Goal: Task Accomplishment & Management: Complete application form

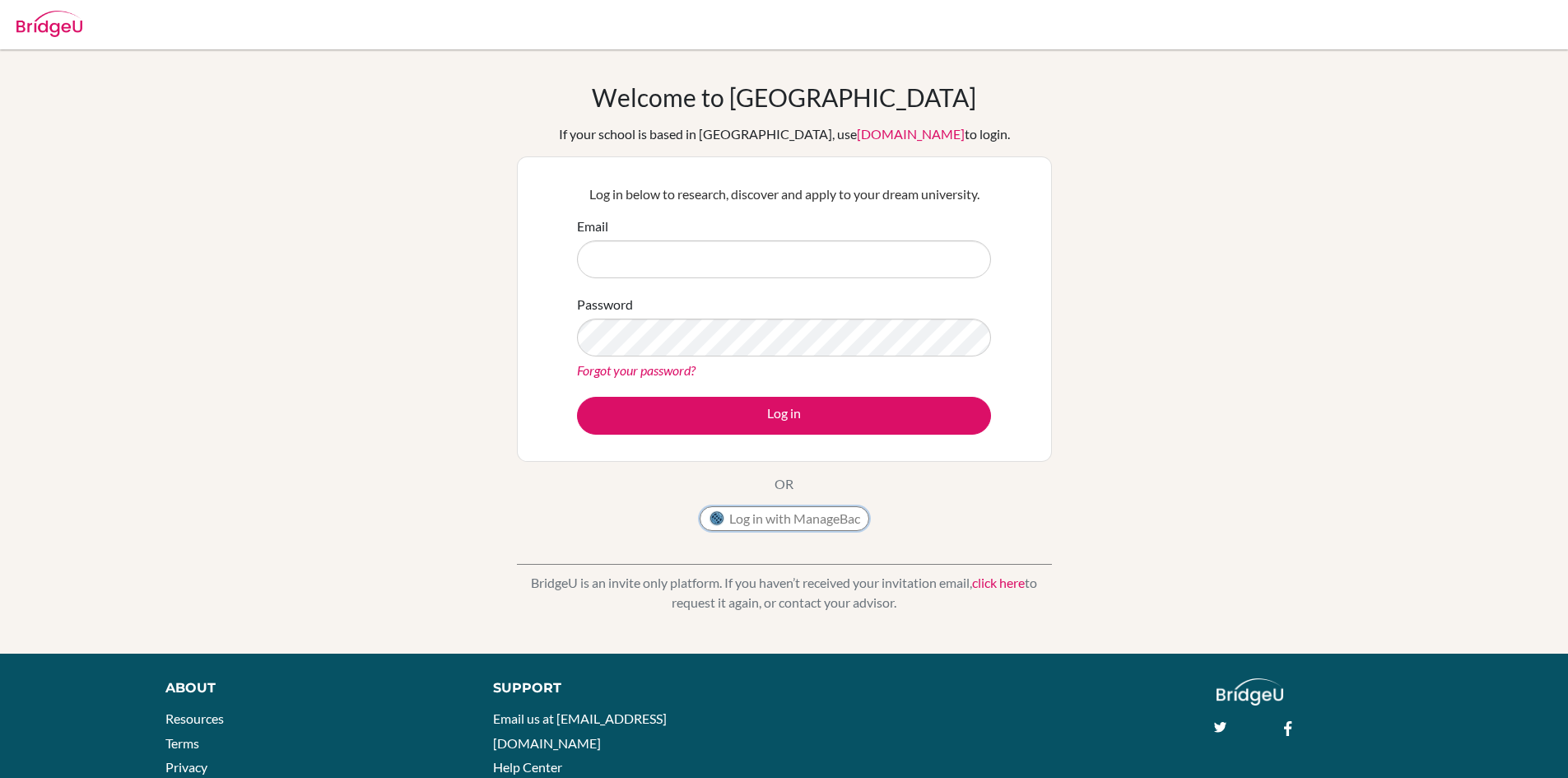
click at [817, 512] on button "Log in with ManageBac" at bounding box center [784, 519] width 169 height 25
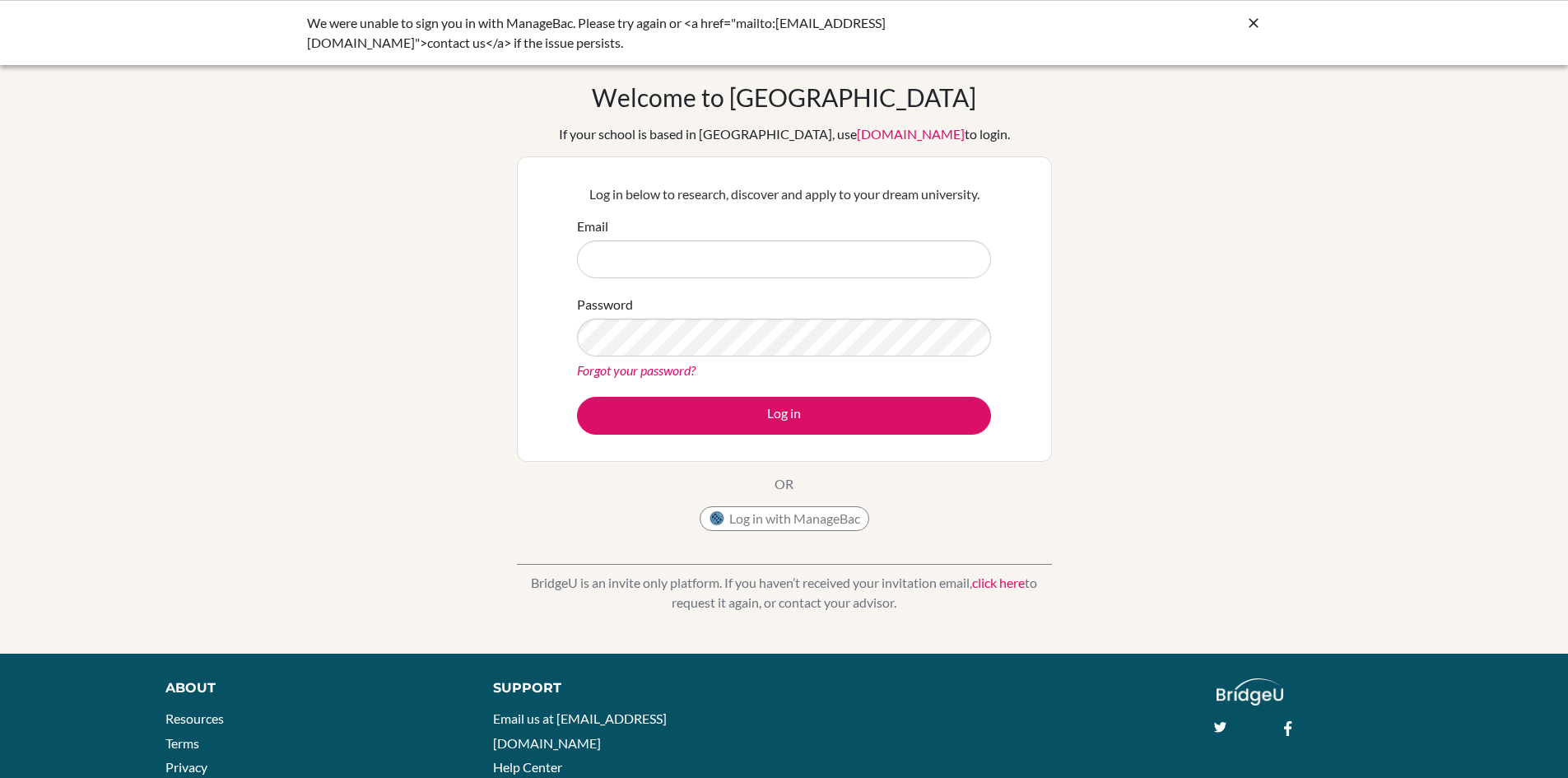
click at [991, 474] on div "Welcome to BridgeU If your school is based in China, use app.bridge-u.com.cn to…" at bounding box center [784, 310] width 535 height 457
click at [1252, 22] on icon at bounding box center [1254, 22] width 16 height 16
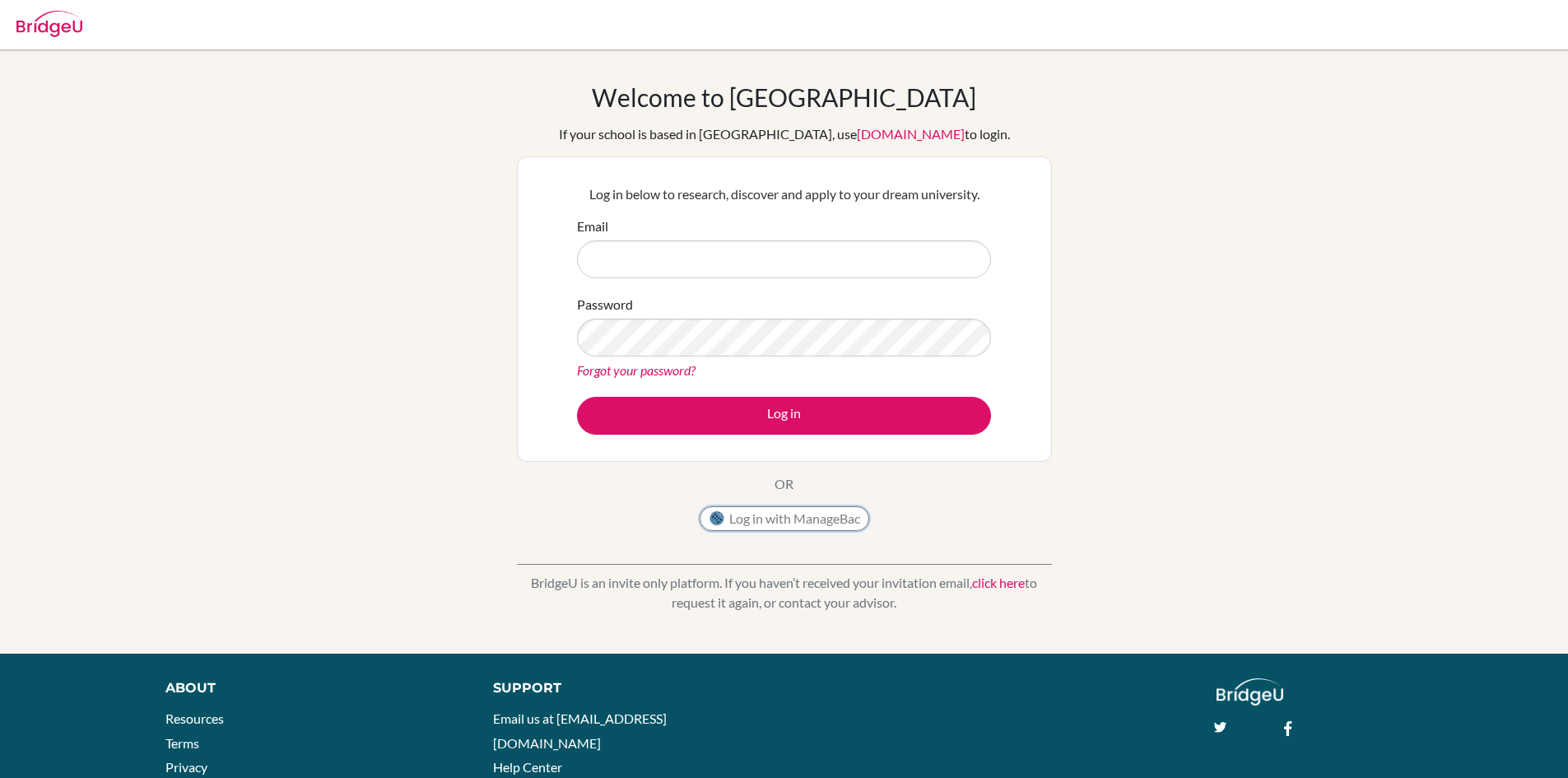
click at [824, 523] on button "Log in with ManageBac" at bounding box center [784, 519] width 169 height 25
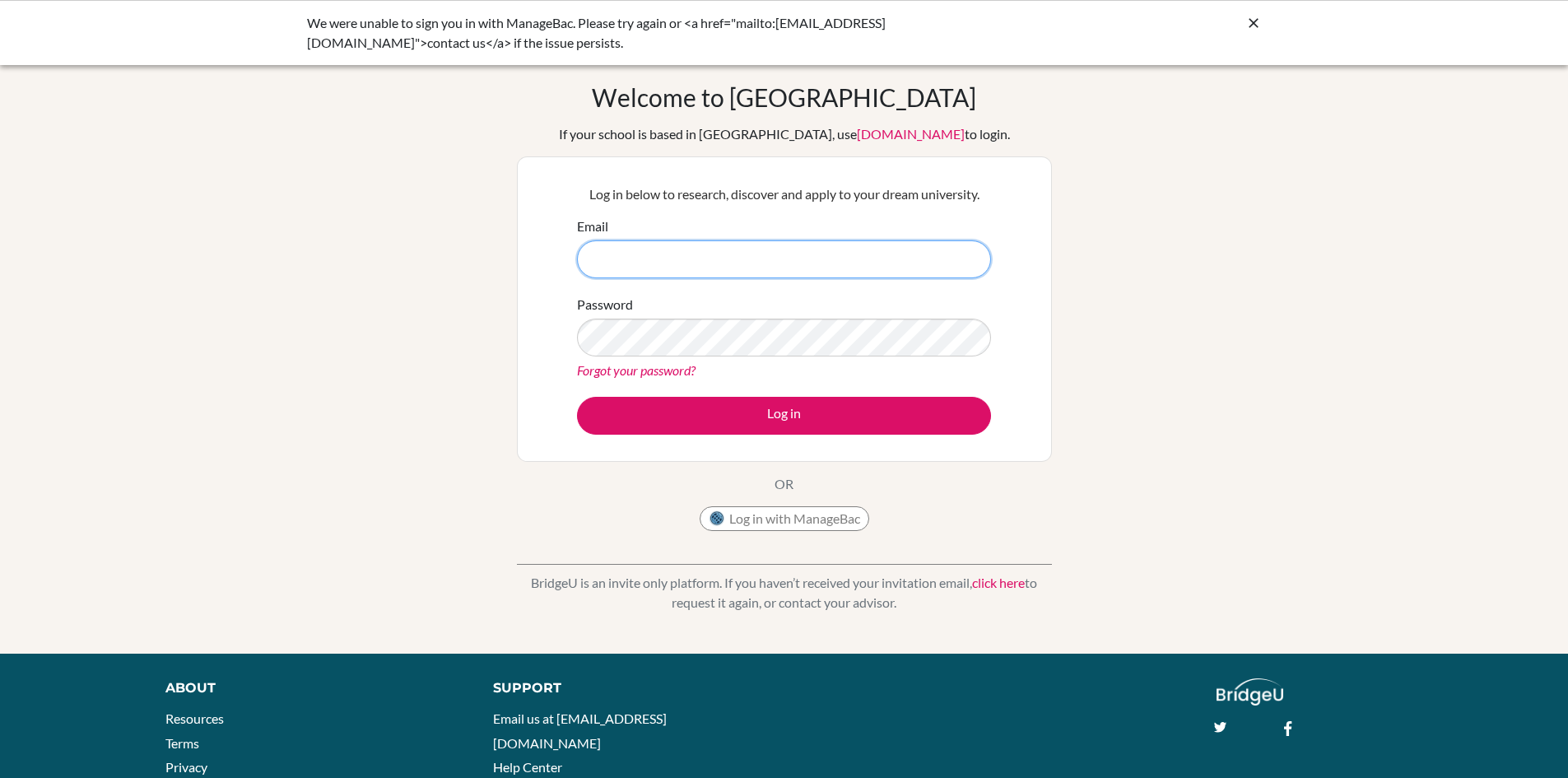
click at [852, 265] on input "Email" at bounding box center [784, 259] width 414 height 38
type input "[EMAIL_ADDRESS][DOMAIN_NAME]"
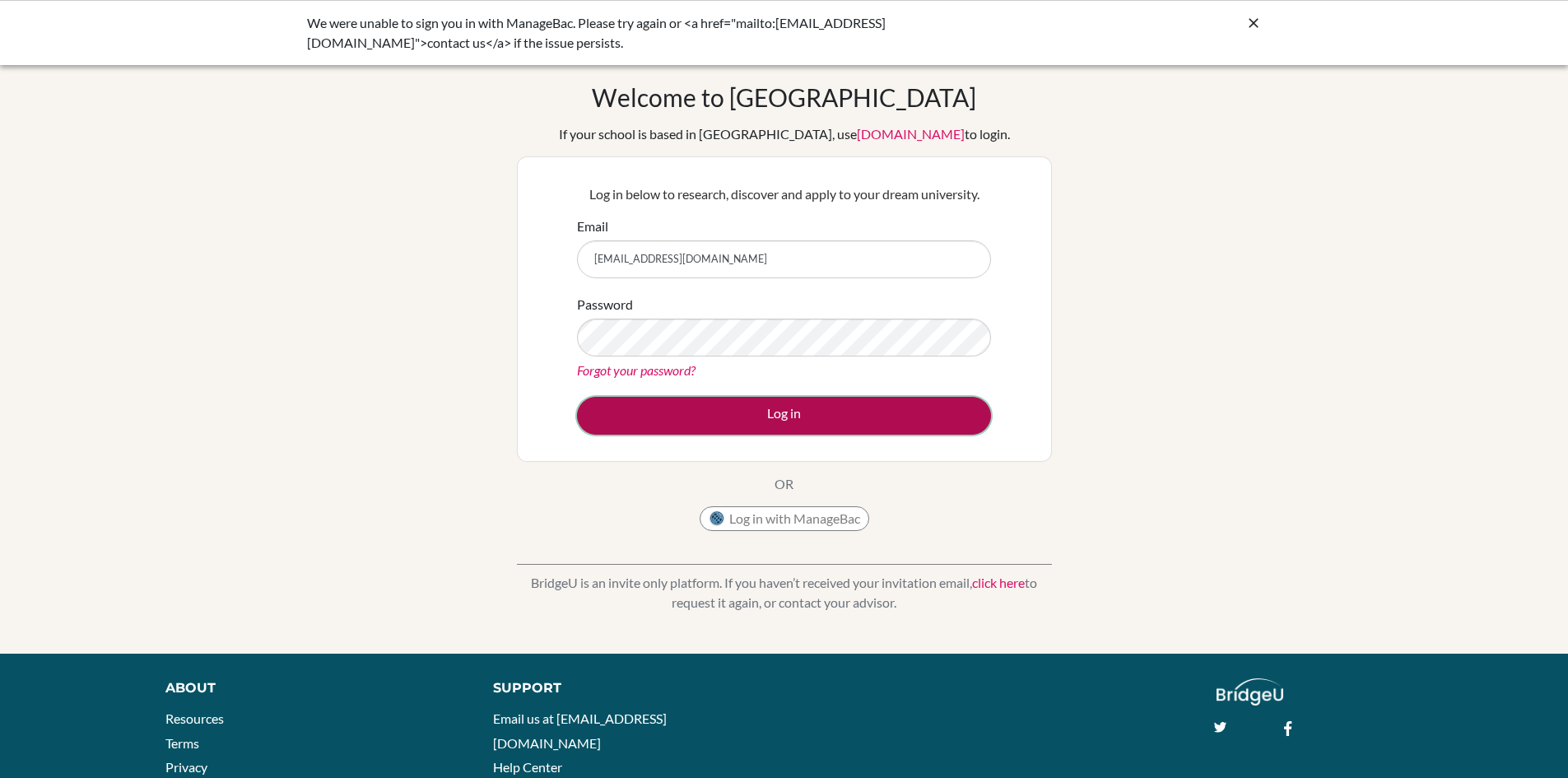
click at [768, 405] on button "Log in" at bounding box center [784, 416] width 414 height 38
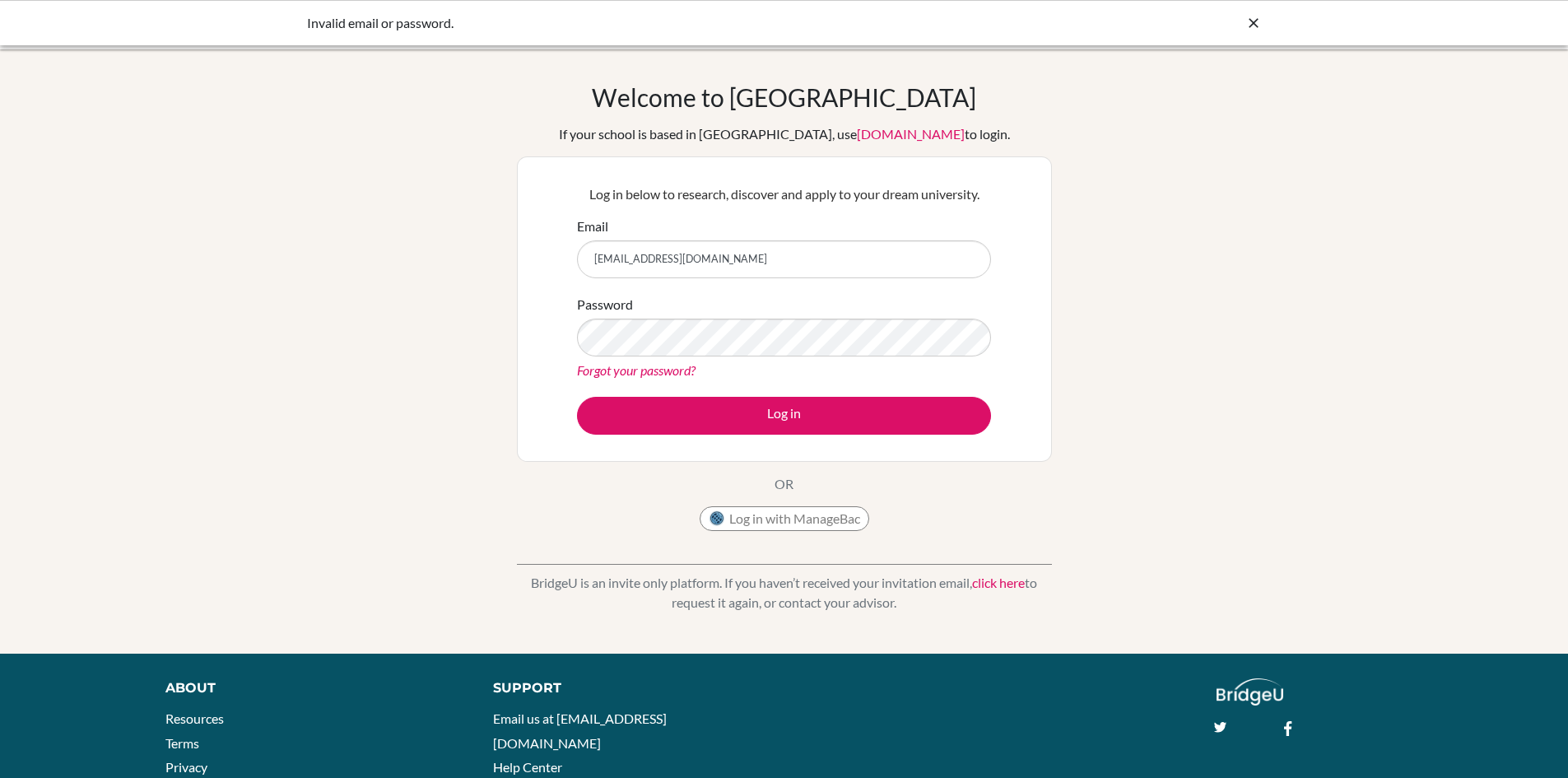
click at [1249, 18] on icon at bounding box center [1254, 22] width 16 height 16
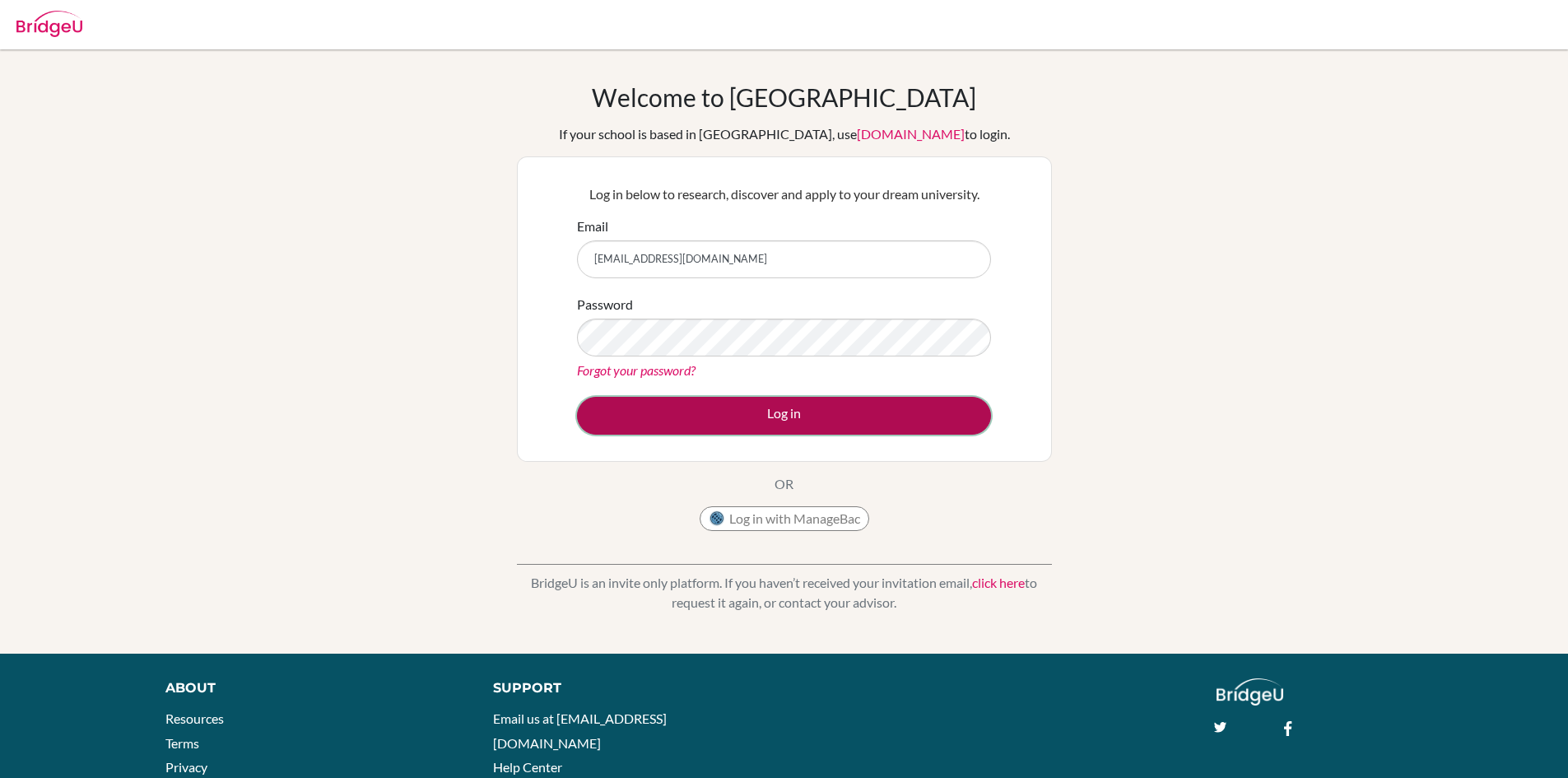
click at [765, 409] on button "Log in" at bounding box center [784, 416] width 414 height 38
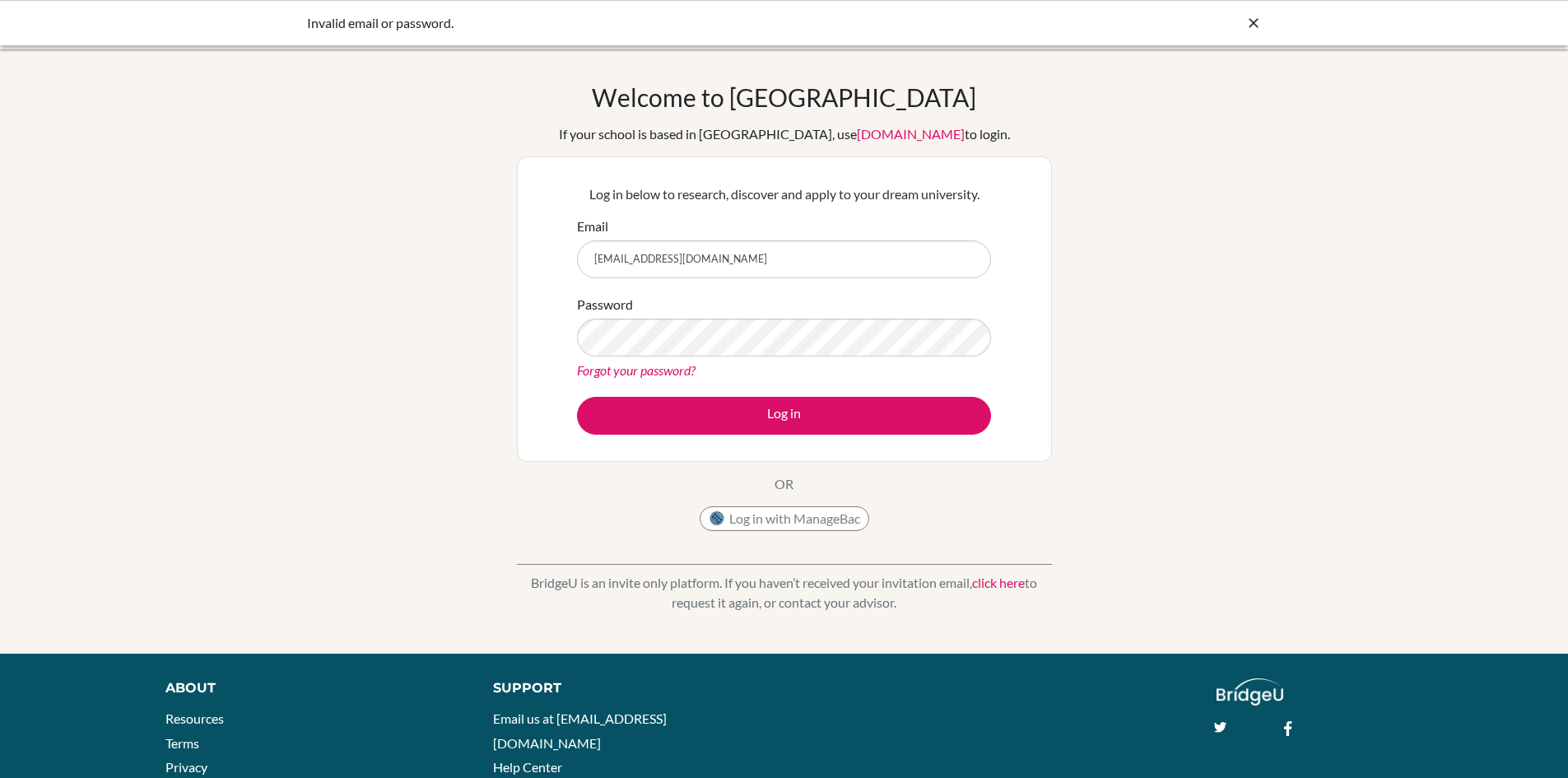
click at [1253, 16] on icon at bounding box center [1254, 22] width 16 height 16
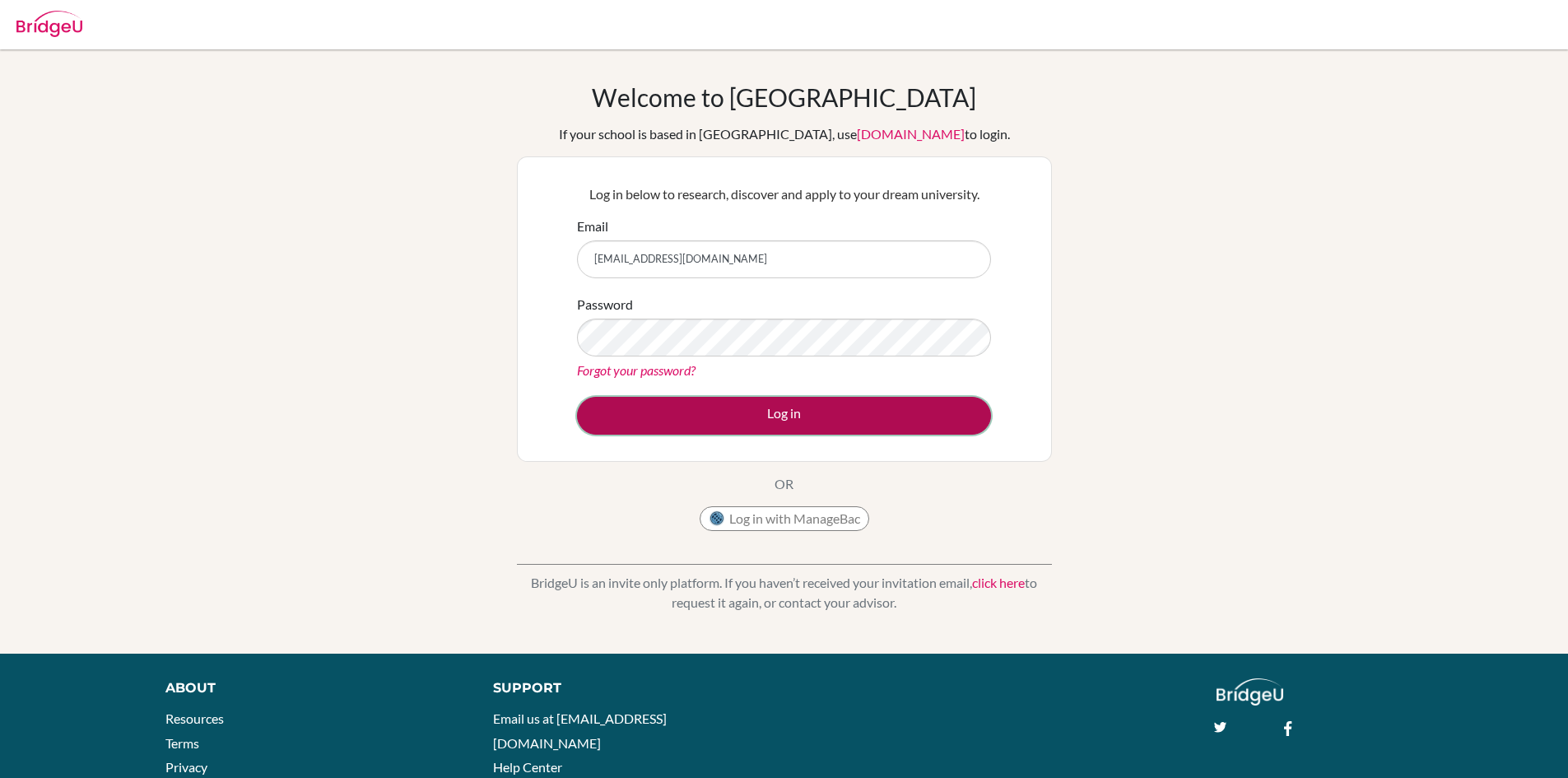
click at [788, 416] on button "Log in" at bounding box center [784, 416] width 414 height 38
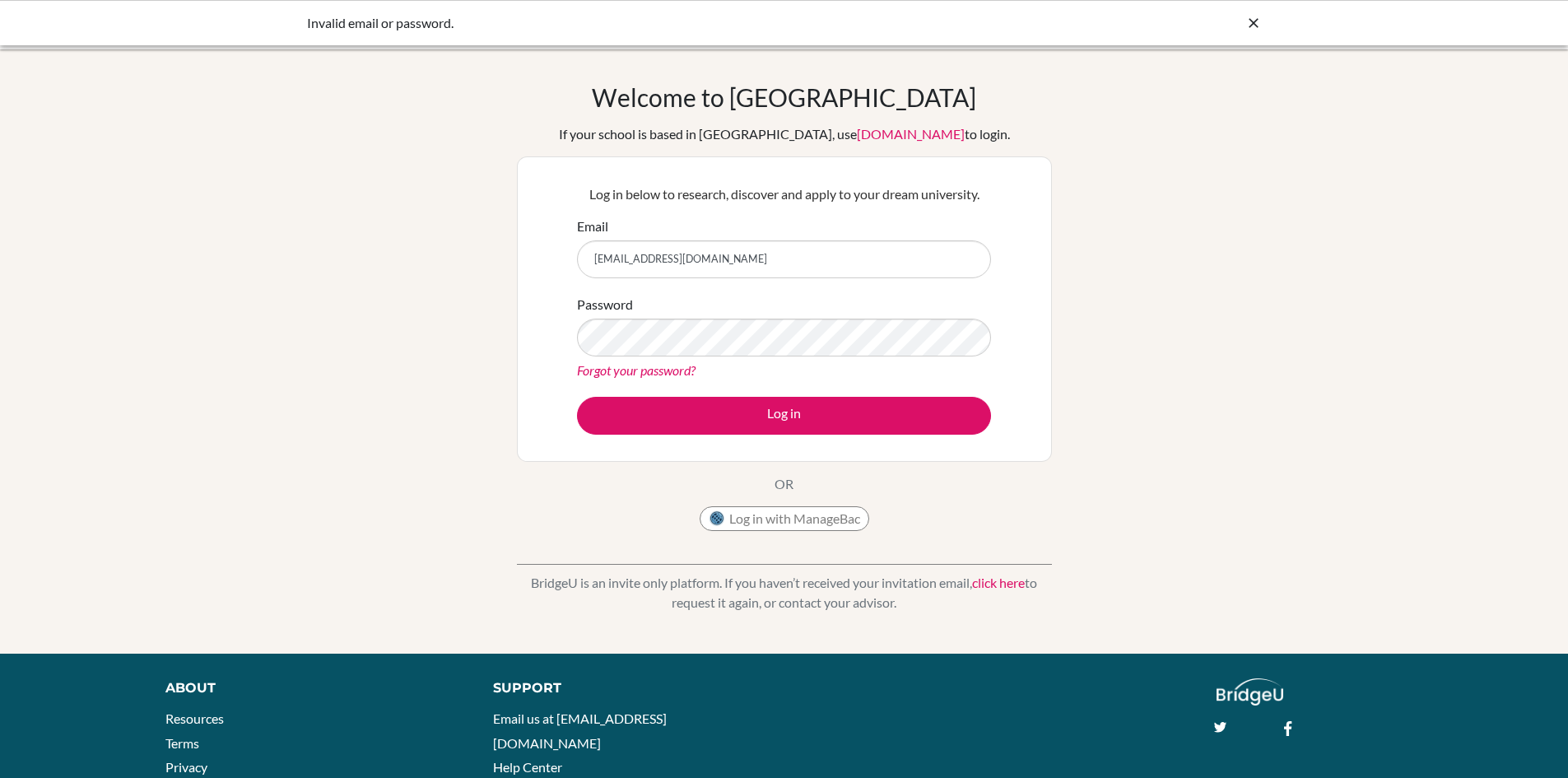
click at [1252, 24] on icon at bounding box center [1254, 22] width 16 height 16
click at [577, 397] on button "Log in" at bounding box center [784, 416] width 414 height 38
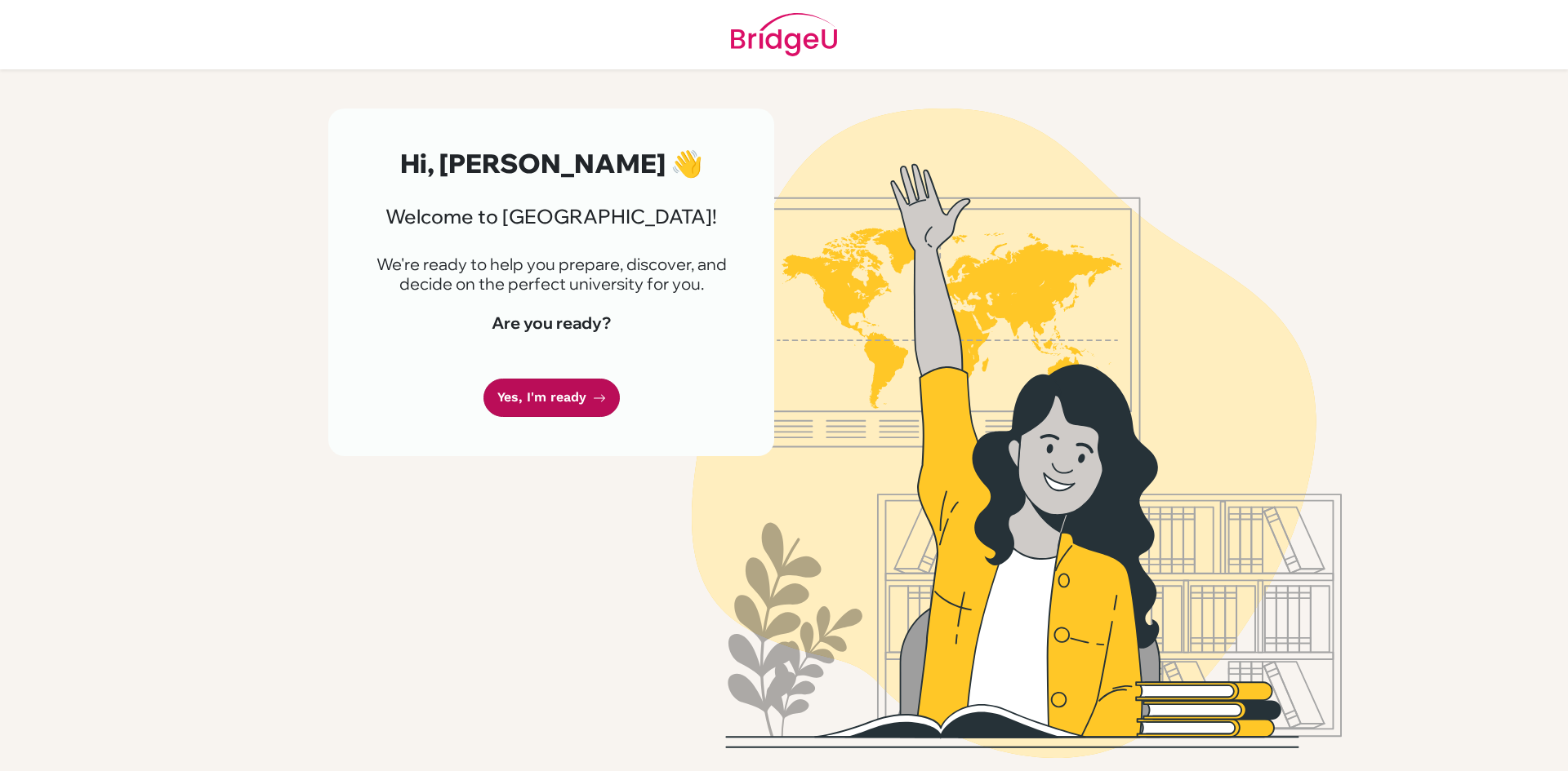
click at [586, 391] on link "Yes, I'm ready" at bounding box center [551, 397] width 136 height 39
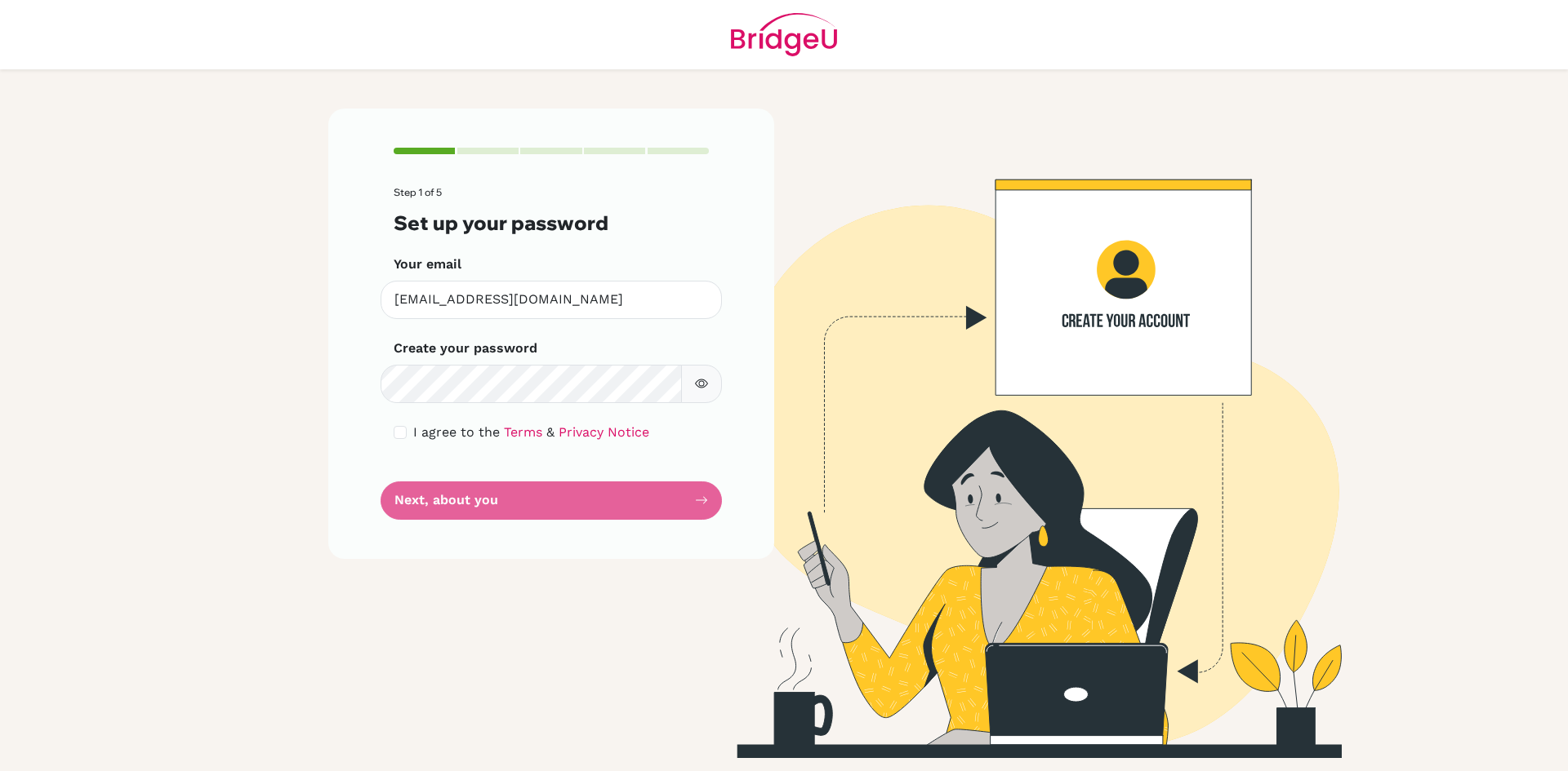
click at [705, 390] on icon "button" at bounding box center [701, 383] width 13 height 13
click at [717, 426] on div "Step 1 of 5 Set up your password Your email advayshroff@gmail.com Invalid email…" at bounding box center [551, 333] width 446 height 450
click at [699, 389] on icon "button" at bounding box center [701, 383] width 13 height 13
click at [401, 433] on input "checkbox" at bounding box center [399, 432] width 13 height 13
checkbox input "true"
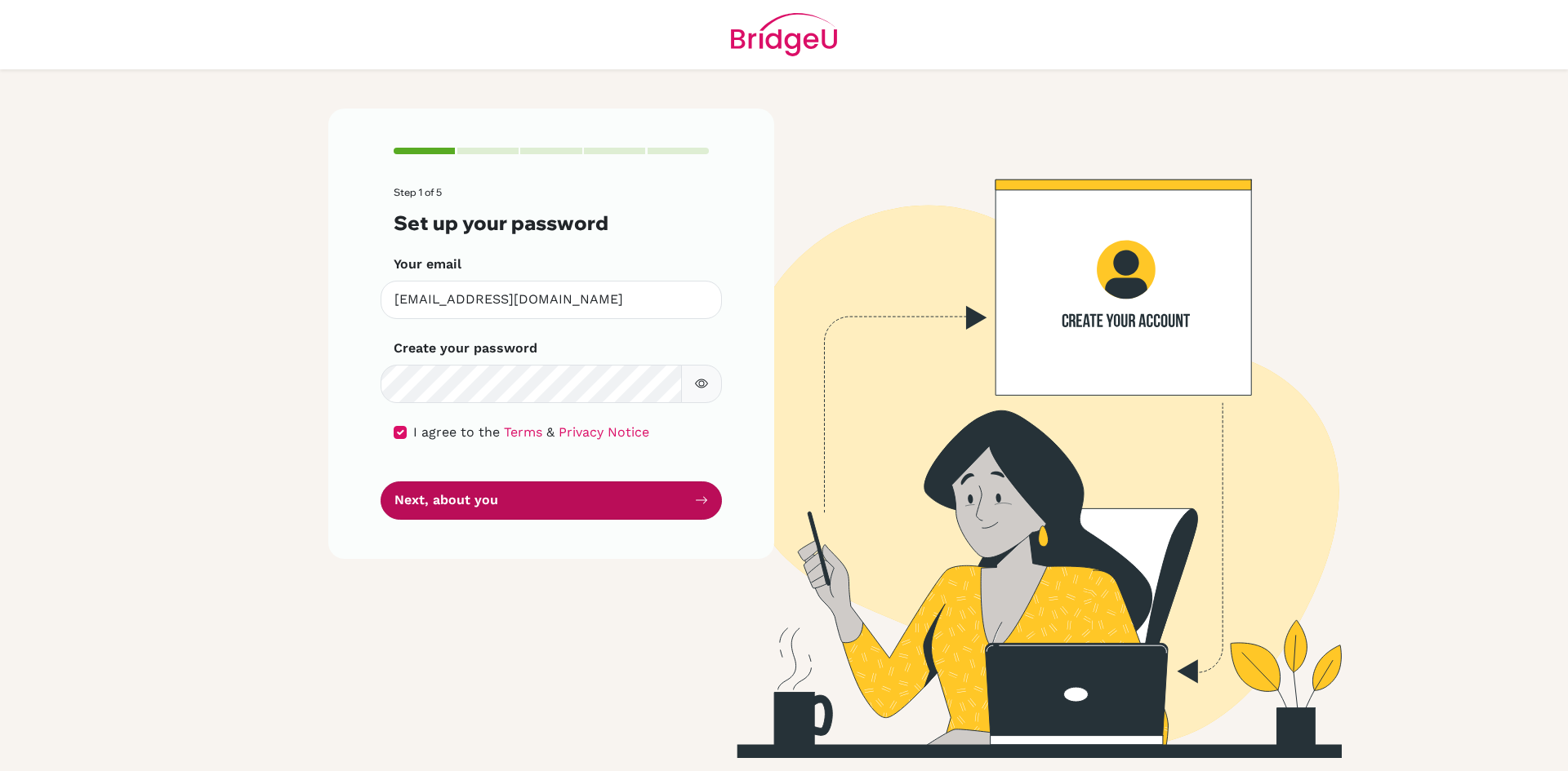
click at [529, 518] on button "Next, about you" at bounding box center [551, 500] width 341 height 39
